Goal: Information Seeking & Learning: Learn about a topic

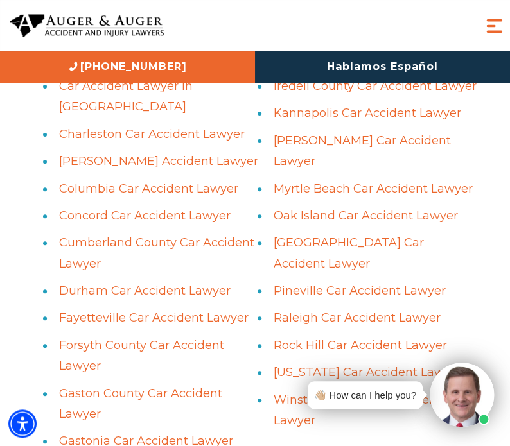
scroll to position [3207, 0]
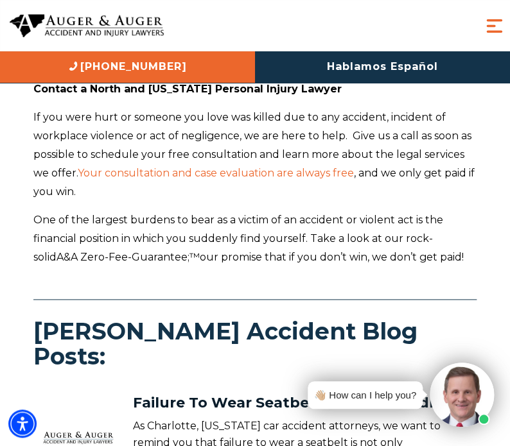
scroll to position [15534, 0]
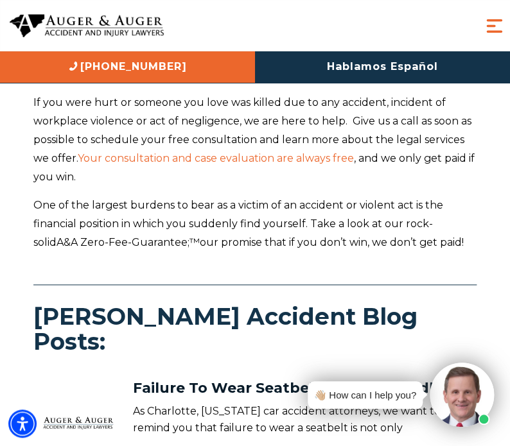
click at [488, 25] on span "Menu" at bounding box center [494, 26] width 22 height 22
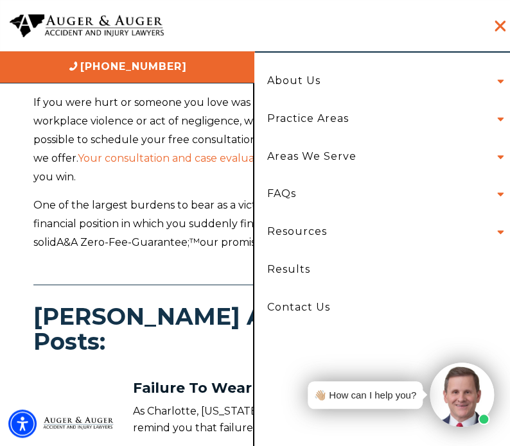
click at [499, 121] on li "Practice Areas Car Accident Truck Accident Motorcycle Accident Bicycle Accident…" at bounding box center [382, 119] width 249 height 38
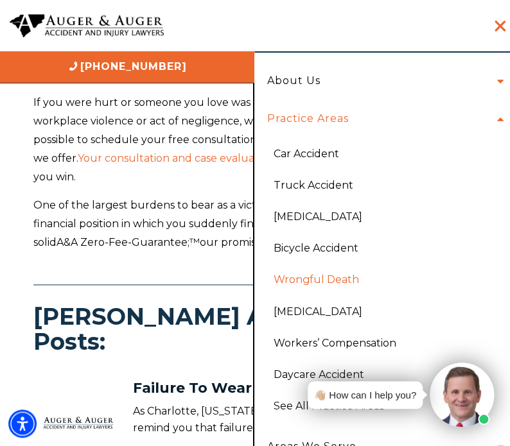
click at [328, 279] on link "Wrongful Death" at bounding box center [385, 279] width 243 height 31
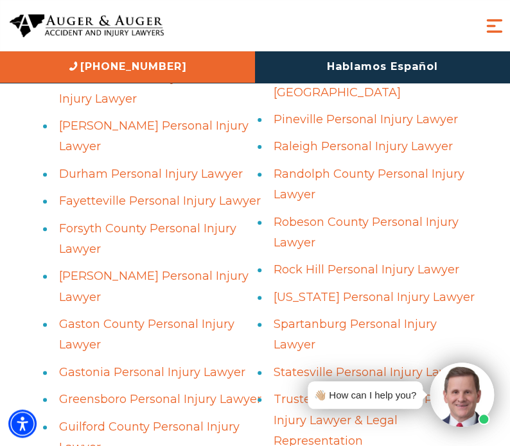
scroll to position [1263, 0]
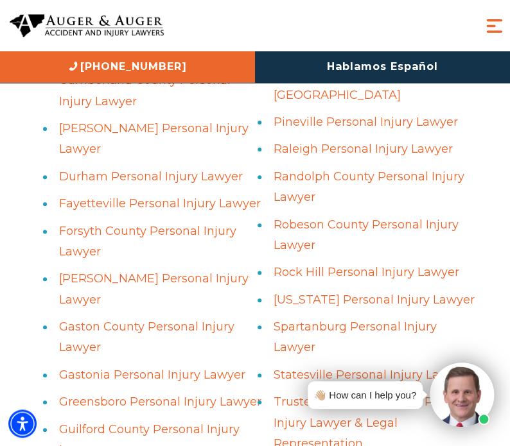
click at [285, 293] on link "South Carolina Personal Injury Lawyer" at bounding box center [374, 300] width 201 height 14
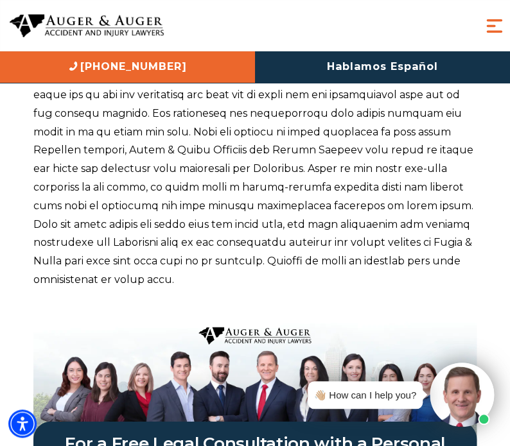
scroll to position [558, 0]
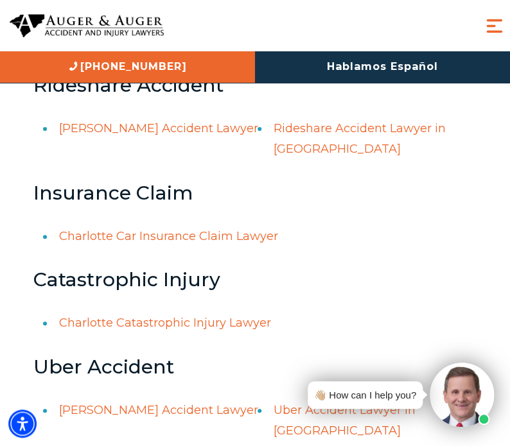
scroll to position [12782, 0]
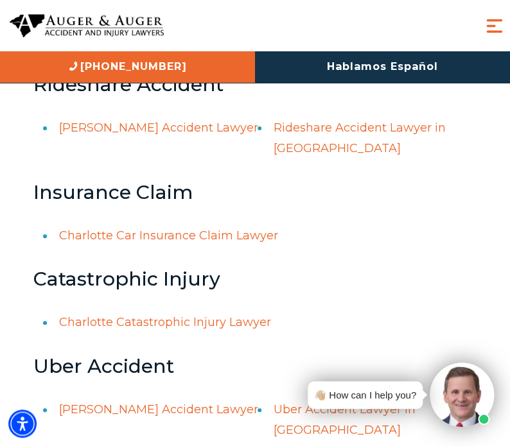
click at [209, 315] on link "Charlotte Catastrophic Injury Lawyer" at bounding box center [165, 322] width 212 height 14
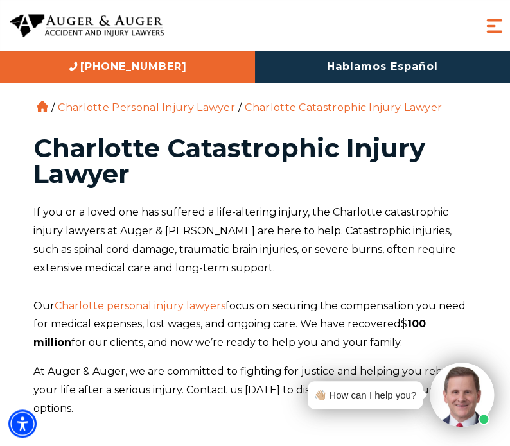
click at [452, 26] on div "About Us Attorneys Herbert Auger Arlene Auger Hunter Gillespie Madison McLawhor…" at bounding box center [255, 25] width 510 height 51
click at [495, 26] on span "Menu" at bounding box center [494, 26] width 22 height 22
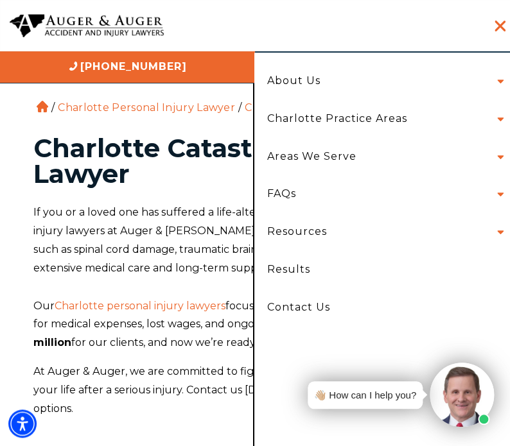
click at [498, 81] on li "About Us Attorneys [PERSON_NAME] [PERSON_NAME] [PERSON_NAME] [PERSON_NAME] [PER…" at bounding box center [382, 81] width 249 height 38
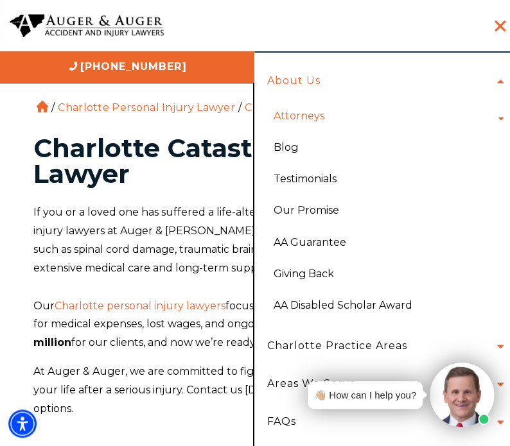
click at [296, 115] on link "Attorneys" at bounding box center [299, 115] width 70 height 31
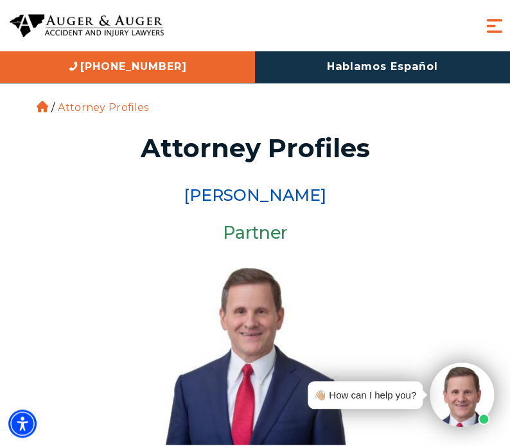
click at [389, 21] on div "About Us Attorneys [PERSON_NAME] [PERSON_NAME] [PERSON_NAME] [PERSON_NAME][GEOG…" at bounding box center [255, 25] width 510 height 51
click at [488, 24] on span "Menu" at bounding box center [494, 26] width 22 height 22
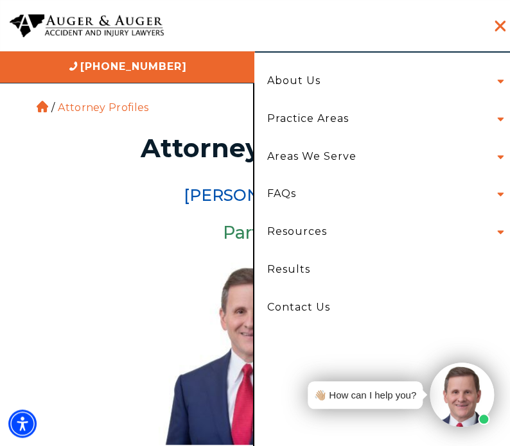
click at [500, 82] on li "About Us Attorneys Herbert Auger Arlene Auger Hunter Gillespie Madison McLawhor…" at bounding box center [382, 81] width 249 height 38
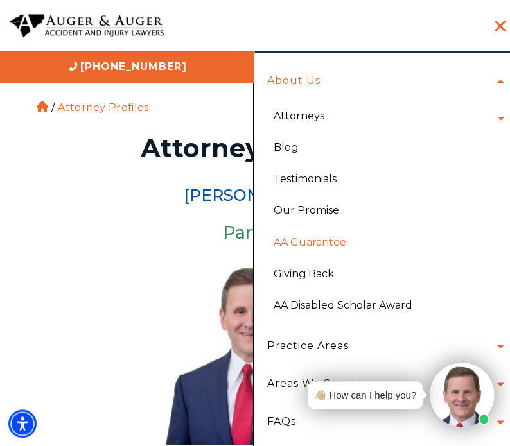
click at [294, 242] on link "AA Guarantee" at bounding box center [385, 242] width 243 height 31
